Goal: Transaction & Acquisition: Download file/media

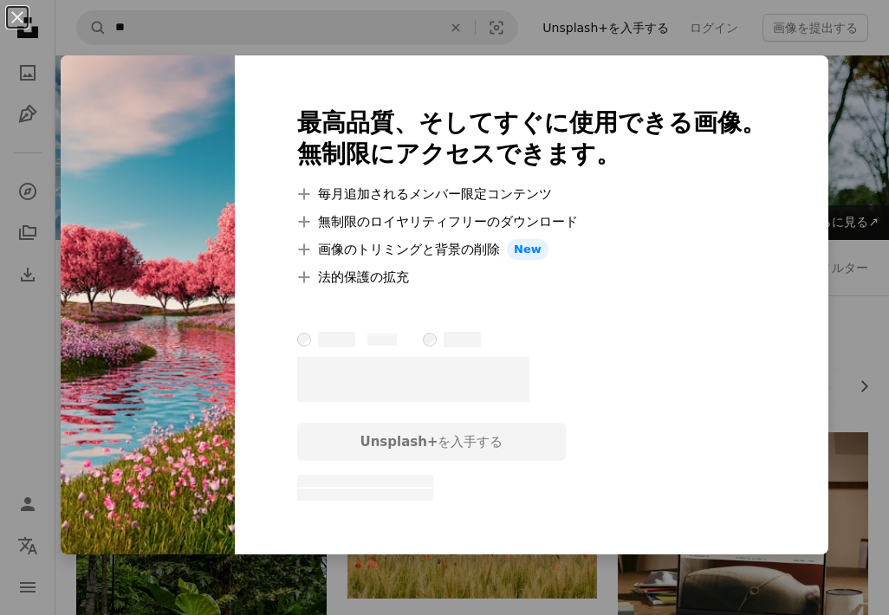
scroll to position [1842, 0]
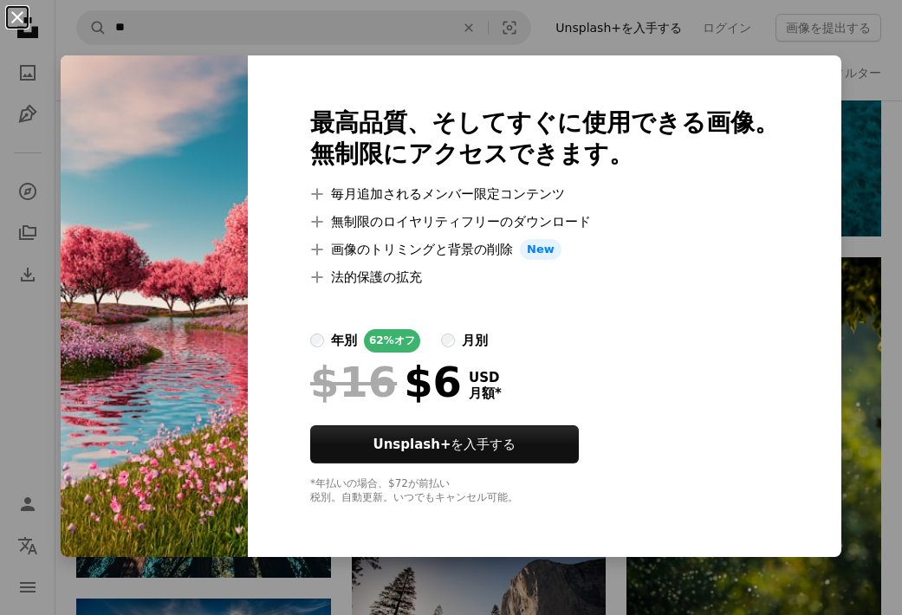
click at [18, 13] on button "An X shape" at bounding box center [17, 17] width 21 height 21
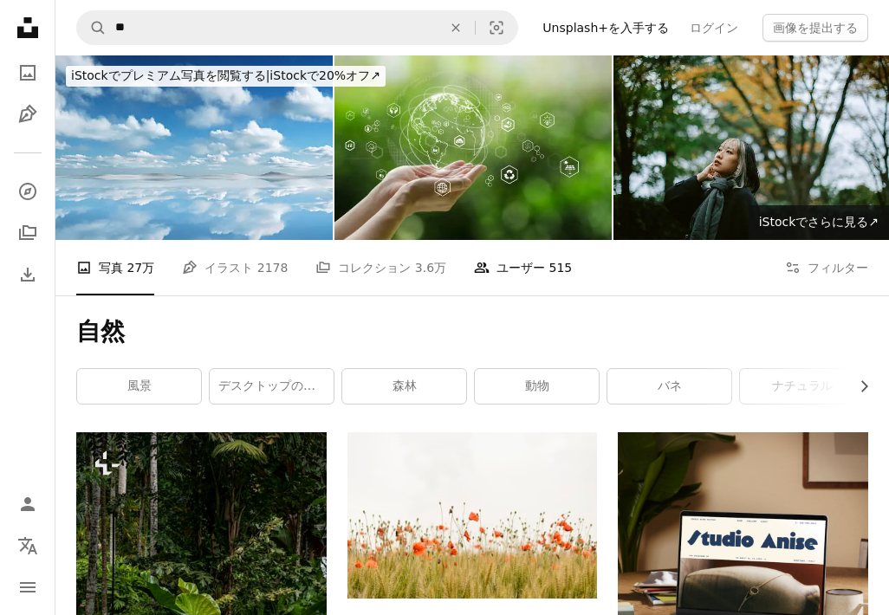
click at [474, 268] on link "People ユーザー 515" at bounding box center [523, 267] width 98 height 55
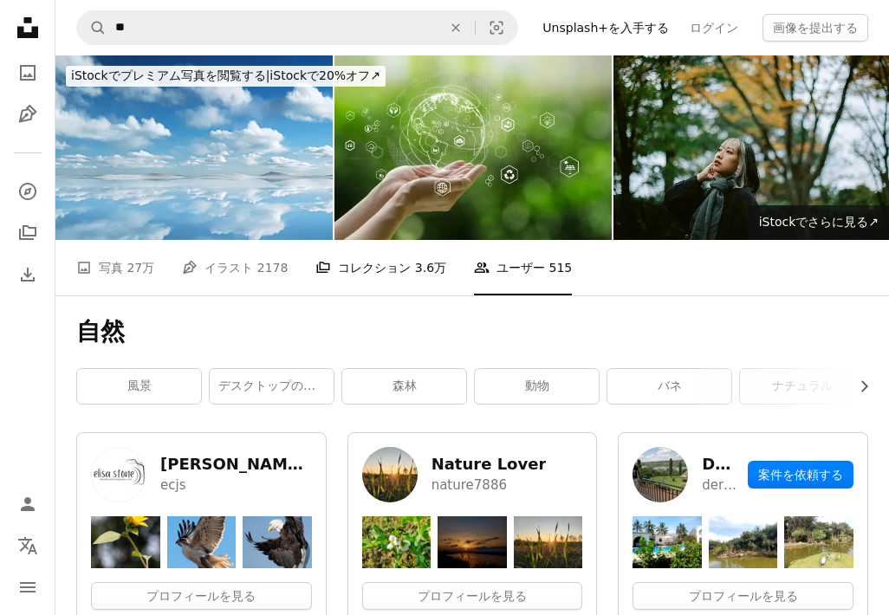
click at [339, 275] on link "A stack of folders コレクション 3.6万" at bounding box center [381, 267] width 131 height 55
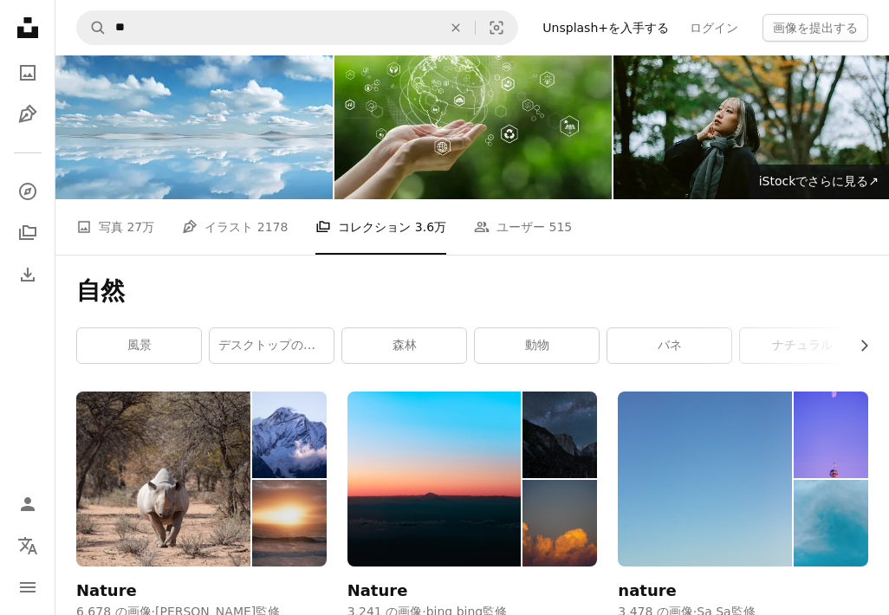
scroll to position [22, 0]
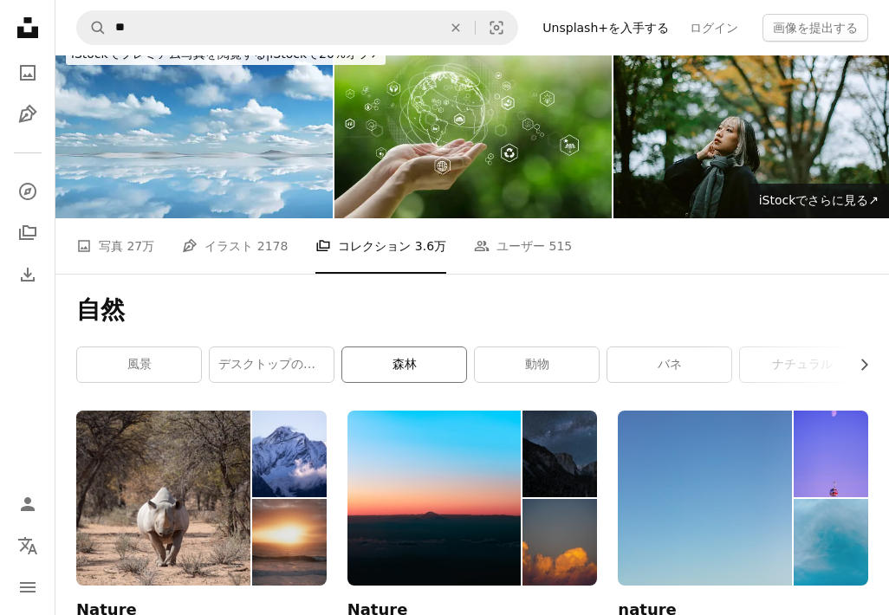
click at [382, 370] on link "森林" at bounding box center [404, 365] width 124 height 35
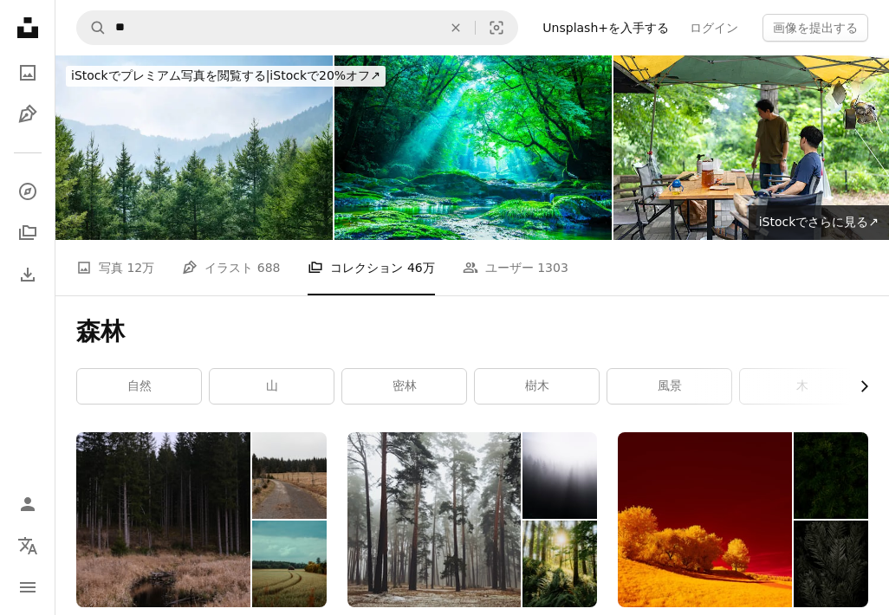
click at [870, 387] on icon "Chevron right" at bounding box center [864, 386] width 17 height 17
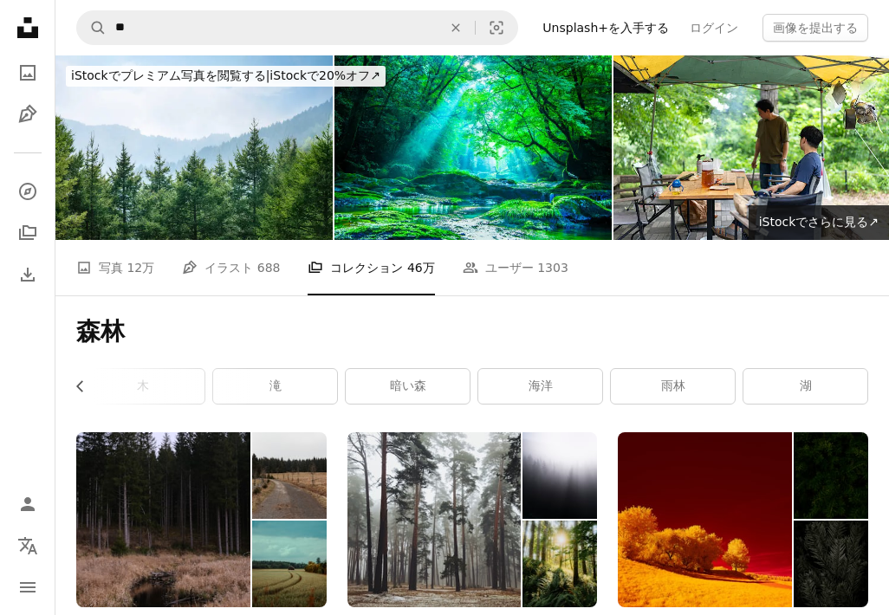
click at [870, 387] on div "[PERSON_NAME] left 自然 山 密林 樹木 風景 木 滝 暗い森 海洋 [GEOGRAPHIC_DATA]" at bounding box center [472, 364] width 834 height 137
click at [419, 386] on link "暗い森" at bounding box center [408, 386] width 124 height 35
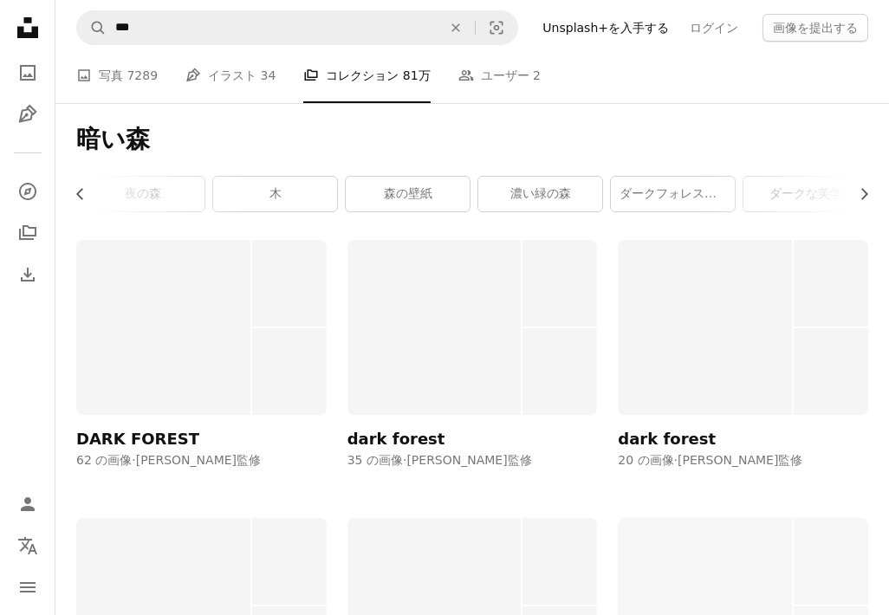
scroll to position [238, 0]
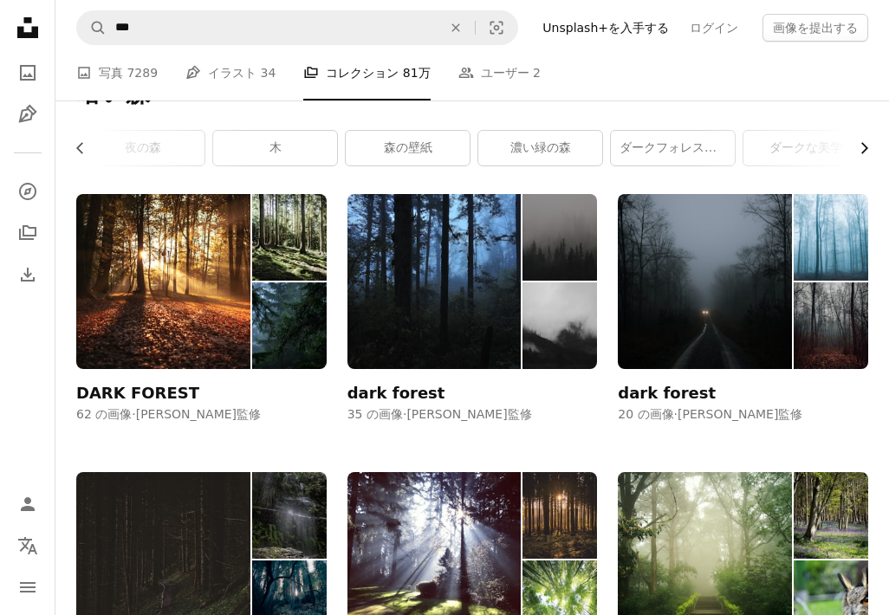
click at [866, 150] on icon "button" at bounding box center [865, 148] width 7 height 11
click at [866, 150] on link "暗い自然" at bounding box center [806, 148] width 124 height 35
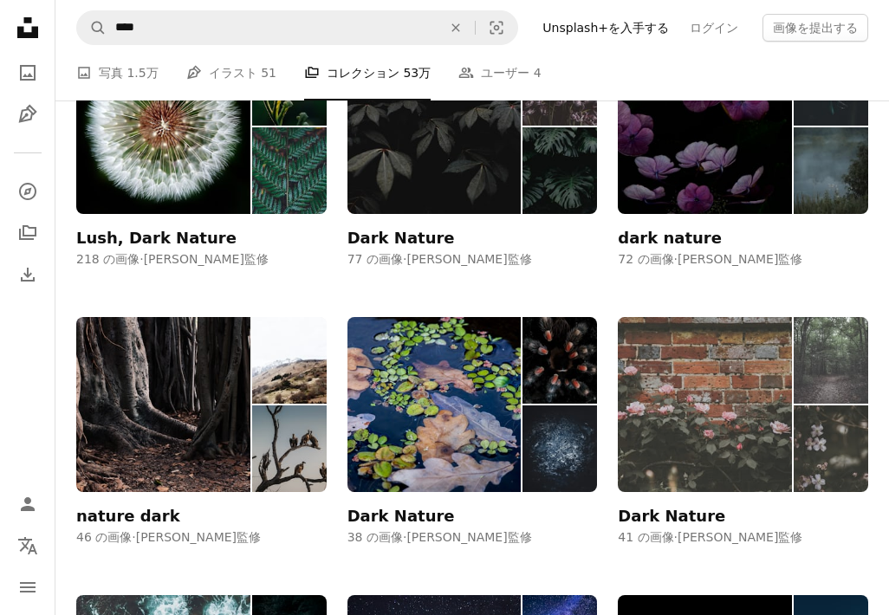
scroll to position [715, 0]
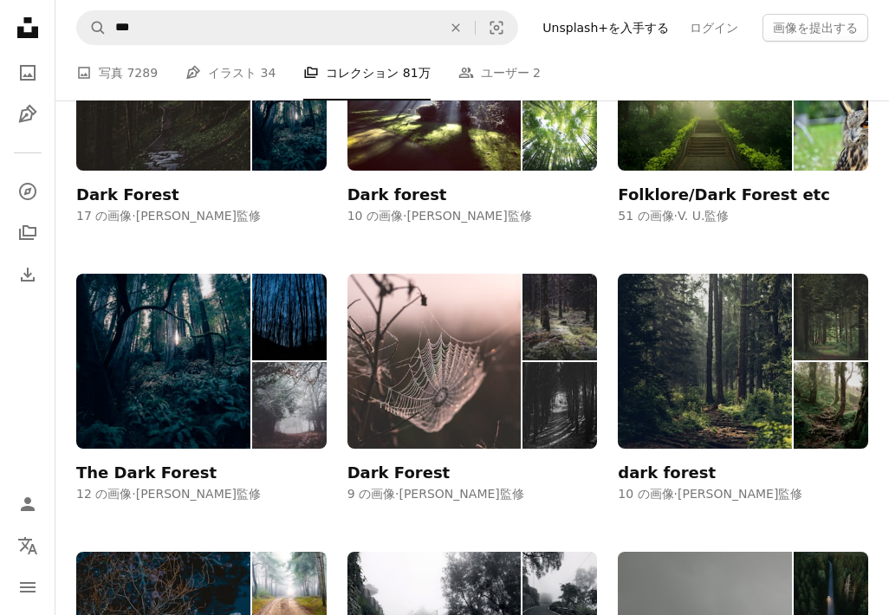
scroll to position [238, 0]
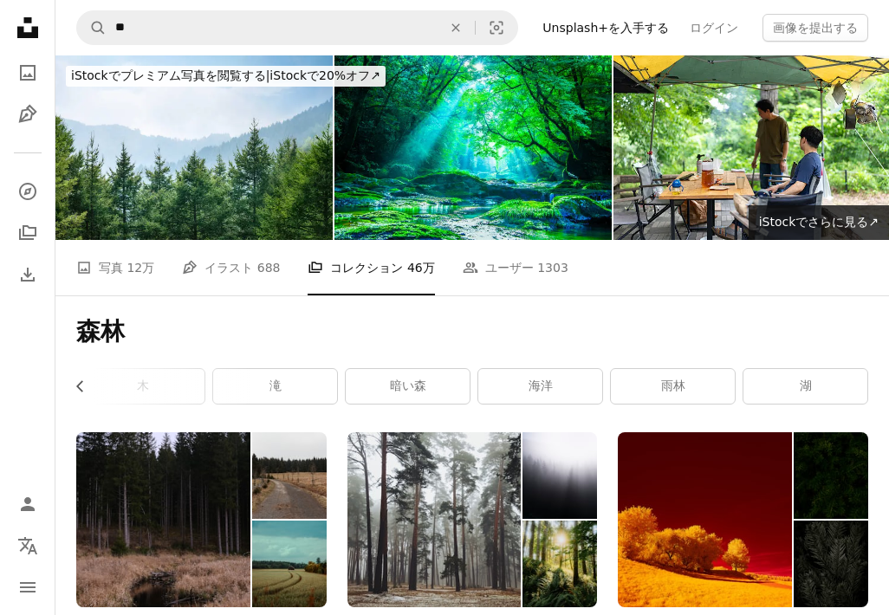
scroll to position [0, 660]
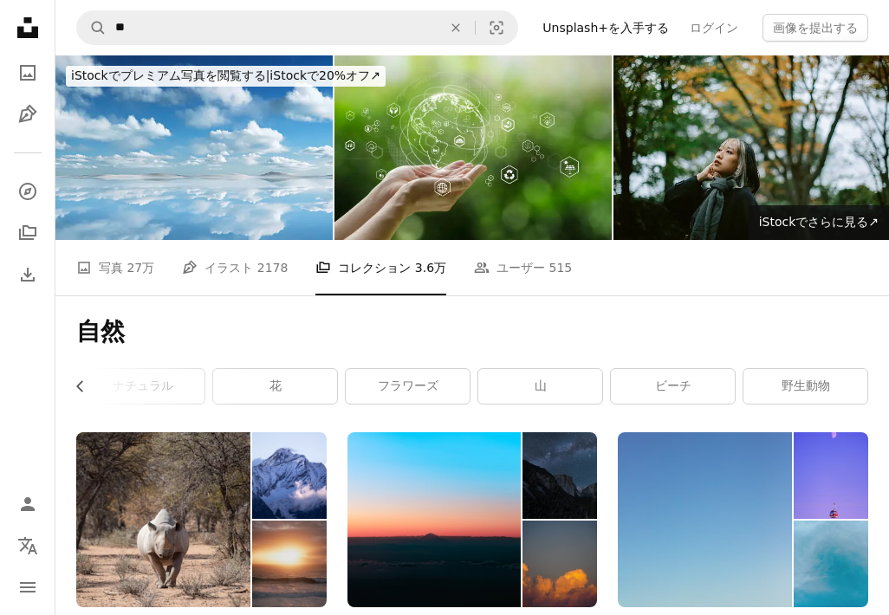
scroll to position [22, 0]
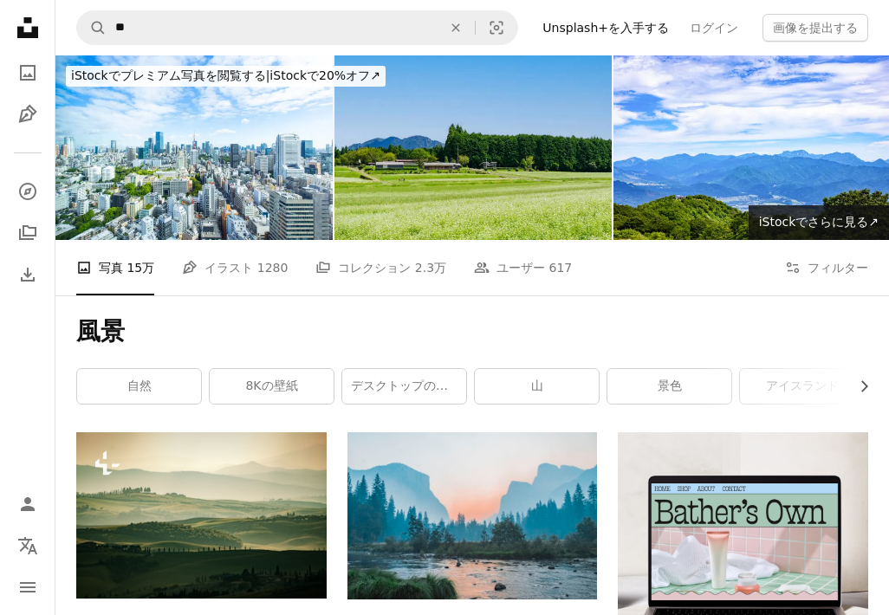
scroll to position [21064, 0]
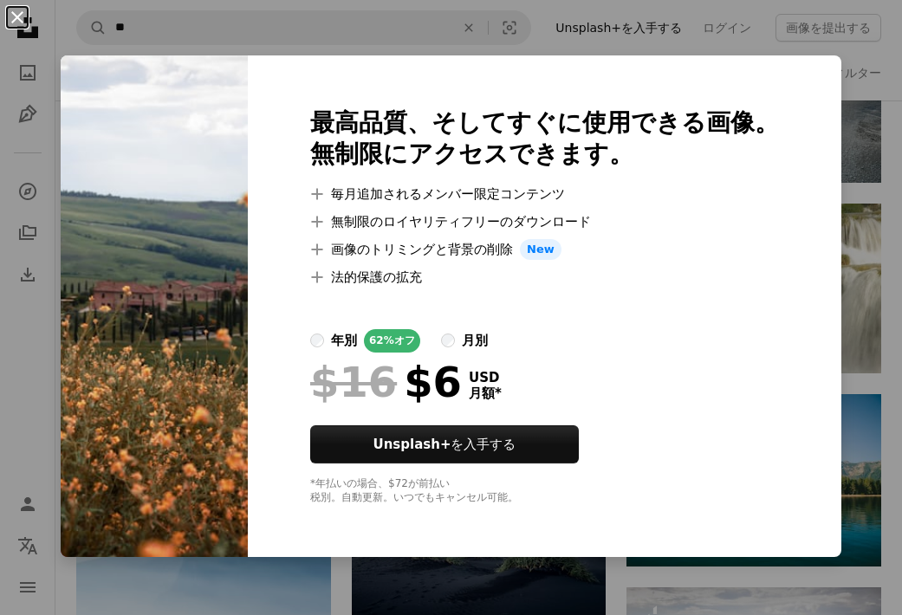
click at [18, 10] on button "An X shape" at bounding box center [17, 17] width 21 height 21
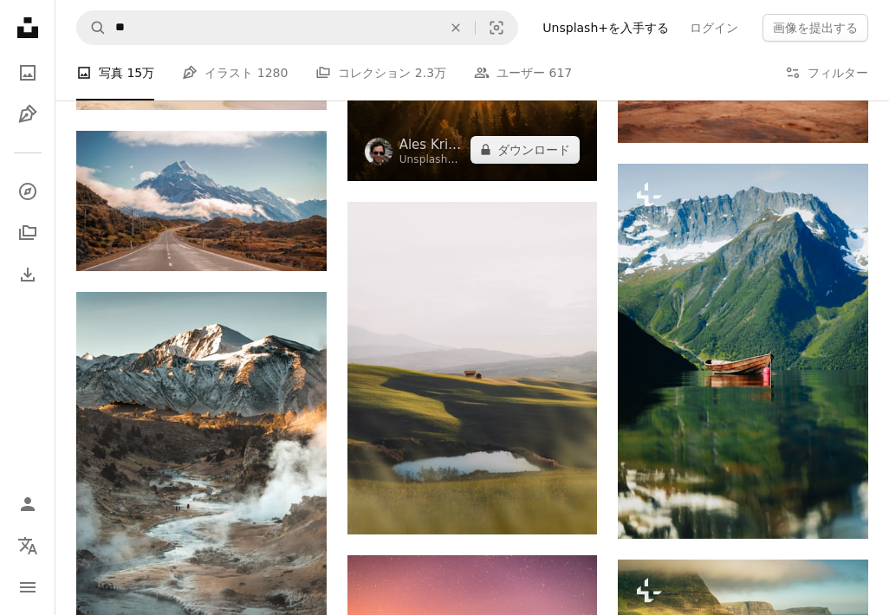
scroll to position [22147, 0]
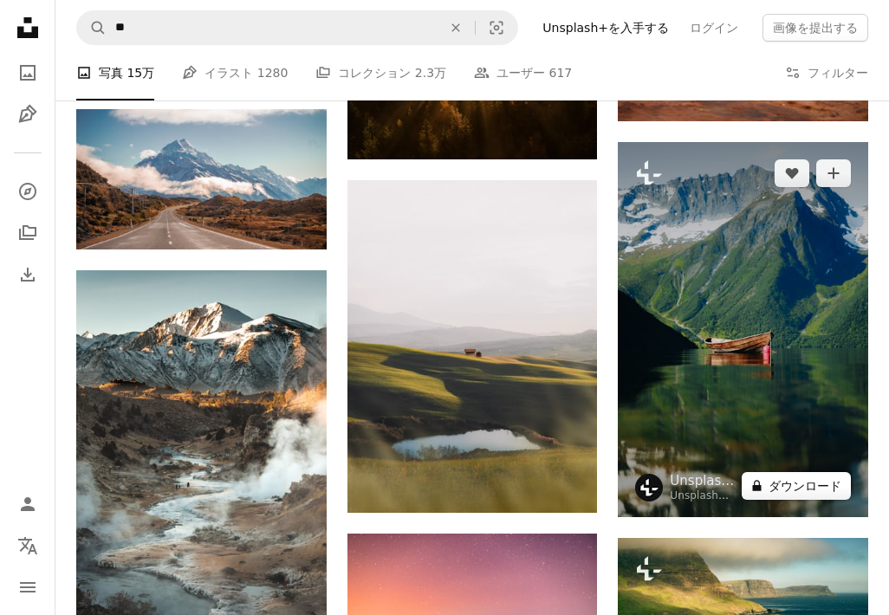
click at [784, 488] on button "A lock ダウンロード" at bounding box center [796, 486] width 109 height 28
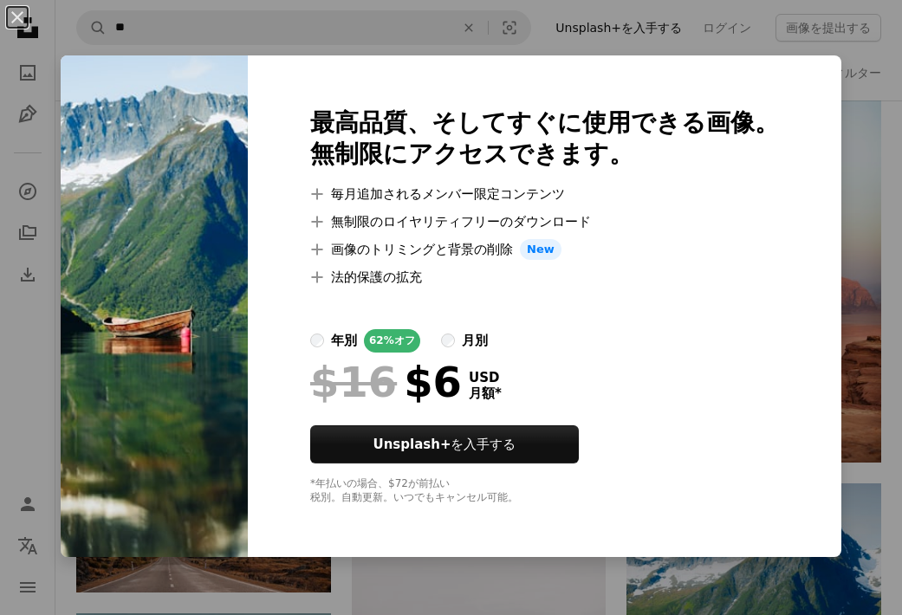
click at [248, 151] on img at bounding box center [154, 306] width 187 height 502
click at [20, 16] on button "An X shape" at bounding box center [17, 17] width 21 height 21
